Goal: Find specific page/section: Find specific page/section

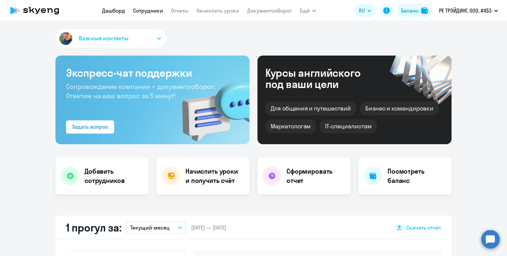
click at [140, 11] on link "Сотрудники" at bounding box center [148, 10] width 30 height 7
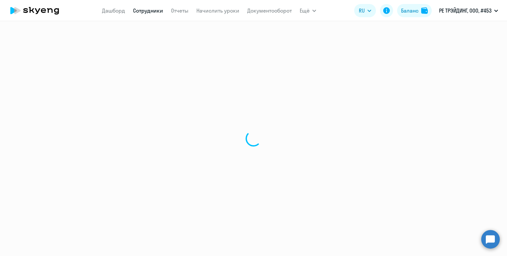
select select "30"
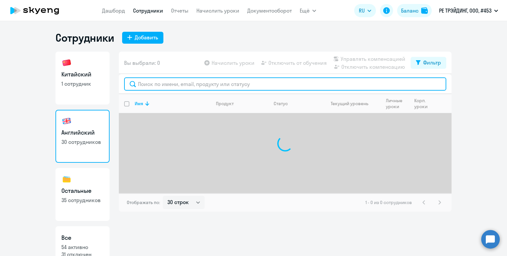
click at [158, 87] on input "text" at bounding box center [285, 83] width 322 height 13
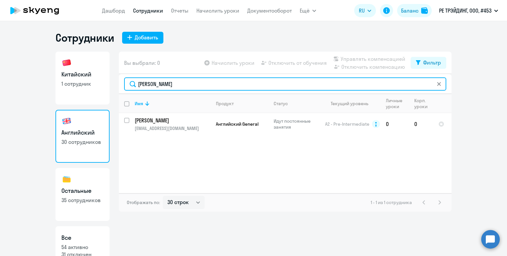
scroll to position [23, 0]
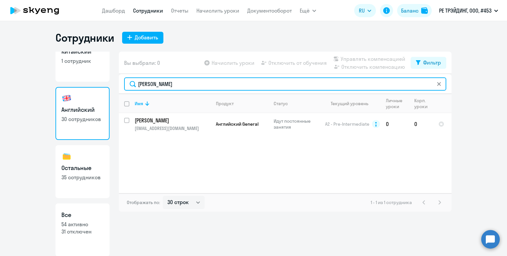
type input "[PERSON_NAME]"
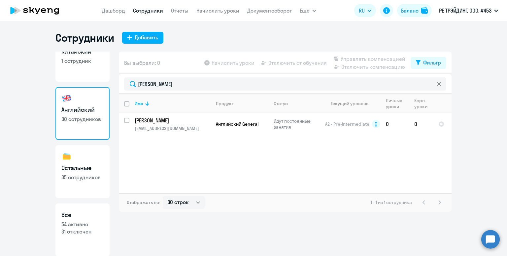
click at [97, 169] on h3 "Остальные" at bounding box center [82, 167] width 42 height 9
select select "30"
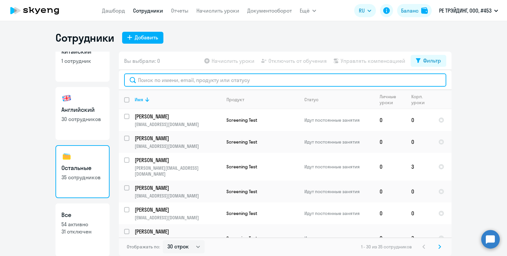
click at [167, 82] on input "text" at bounding box center [285, 79] width 322 height 13
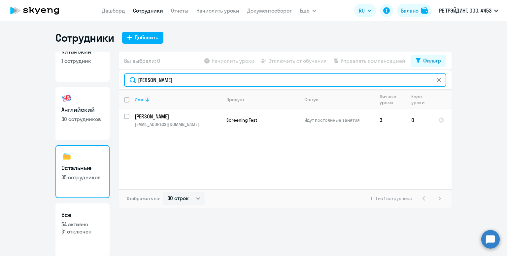
type input "[PERSON_NAME]"
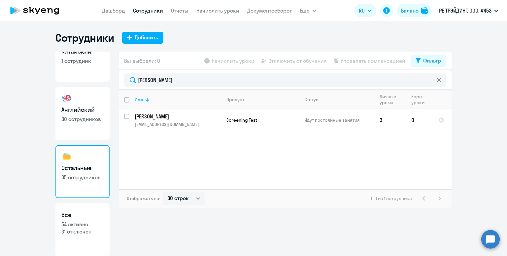
click at [80, 103] on link "Английский 30 сотрудников" at bounding box center [82, 113] width 54 height 53
select select "30"
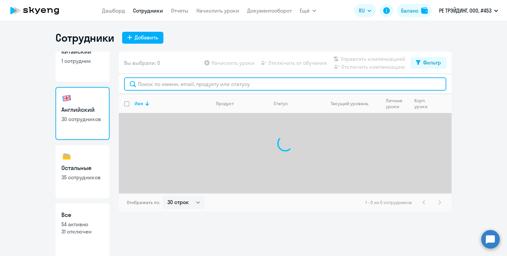
click at [155, 85] on input "text" at bounding box center [285, 83] width 322 height 13
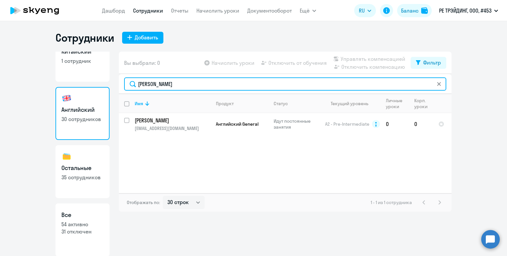
type input "[PERSON_NAME]"
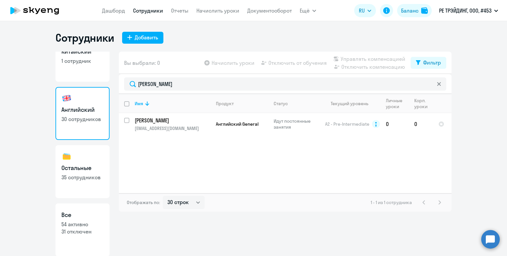
click at [82, 154] on link "Остальные 35 сотрудников" at bounding box center [82, 171] width 54 height 53
select select "30"
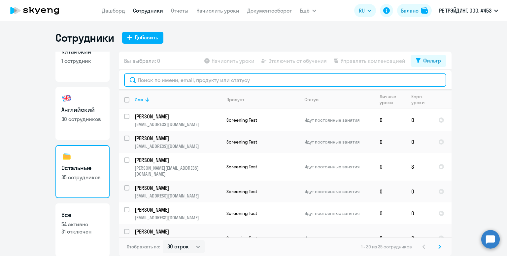
click at [174, 81] on input "text" at bounding box center [285, 79] width 322 height 13
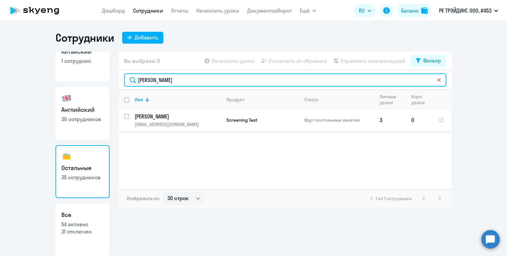
type input "[PERSON_NAME]"
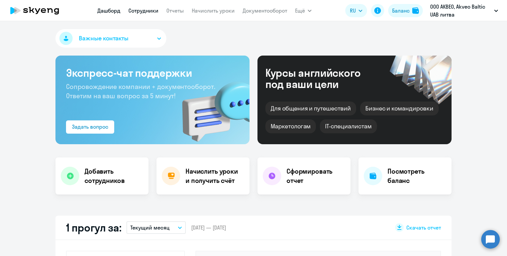
click at [137, 13] on link "Сотрудники" at bounding box center [143, 10] width 30 height 7
select select "30"
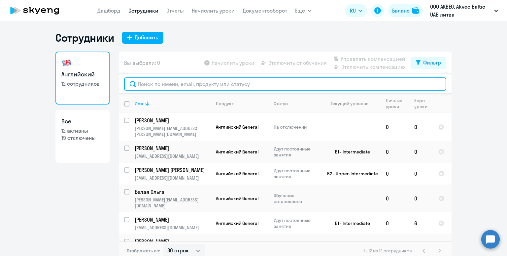
click at [159, 88] on input "text" at bounding box center [285, 83] width 322 height 13
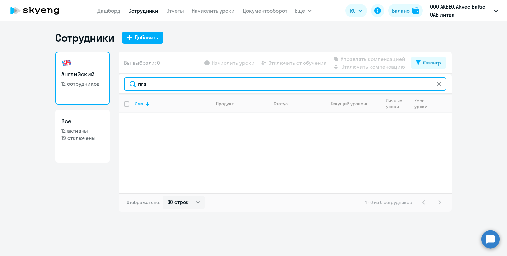
type input "п"
type input "g"
type input "G"
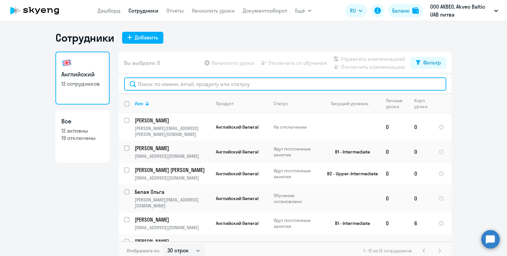
paste input "Guzova"
type input "Guzova"
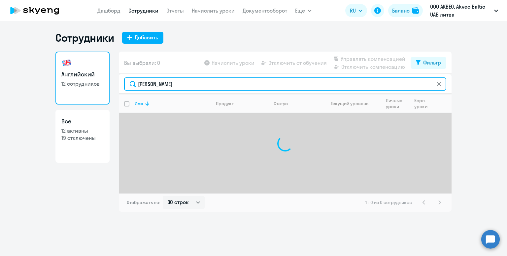
type input "Anas"
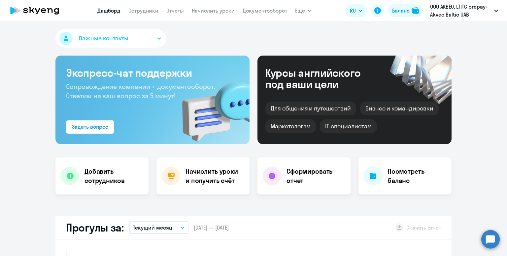
select select "30"
click at [136, 12] on link "Сотрудники" at bounding box center [143, 10] width 30 height 7
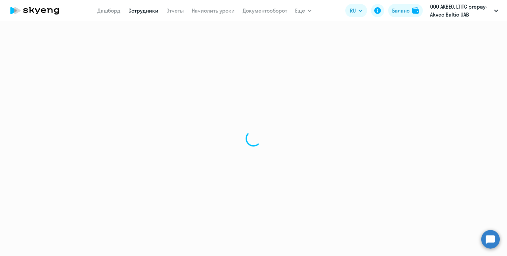
select select "30"
